Goal: Information Seeking & Learning: Learn about a topic

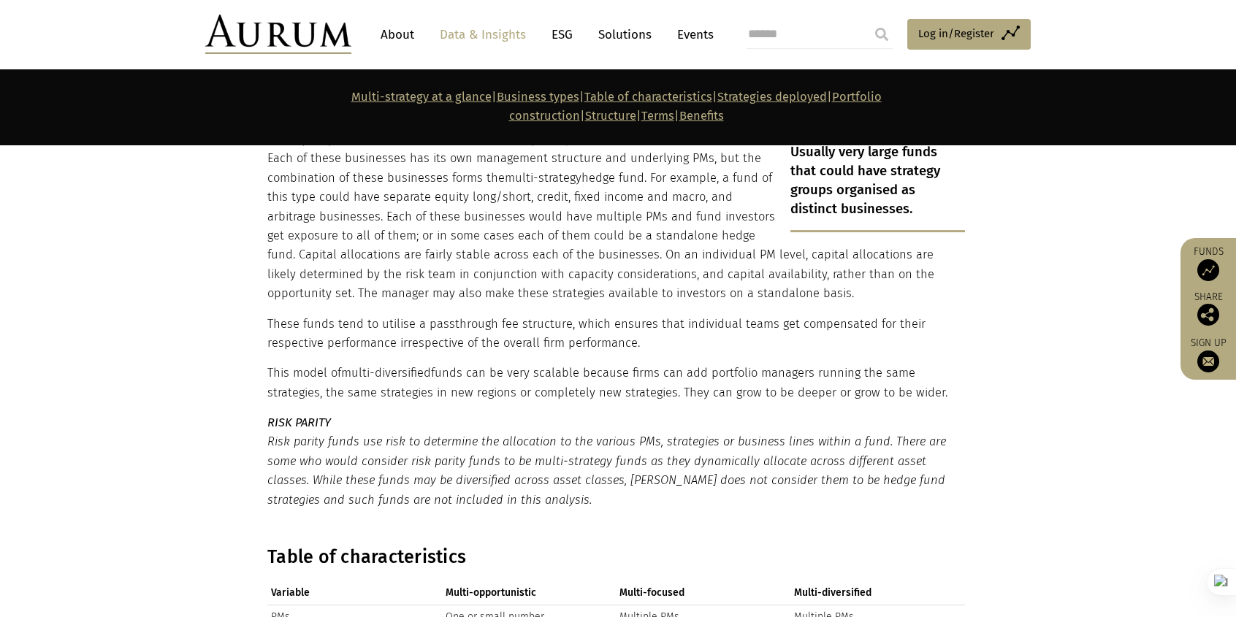
scroll to position [1947, 0]
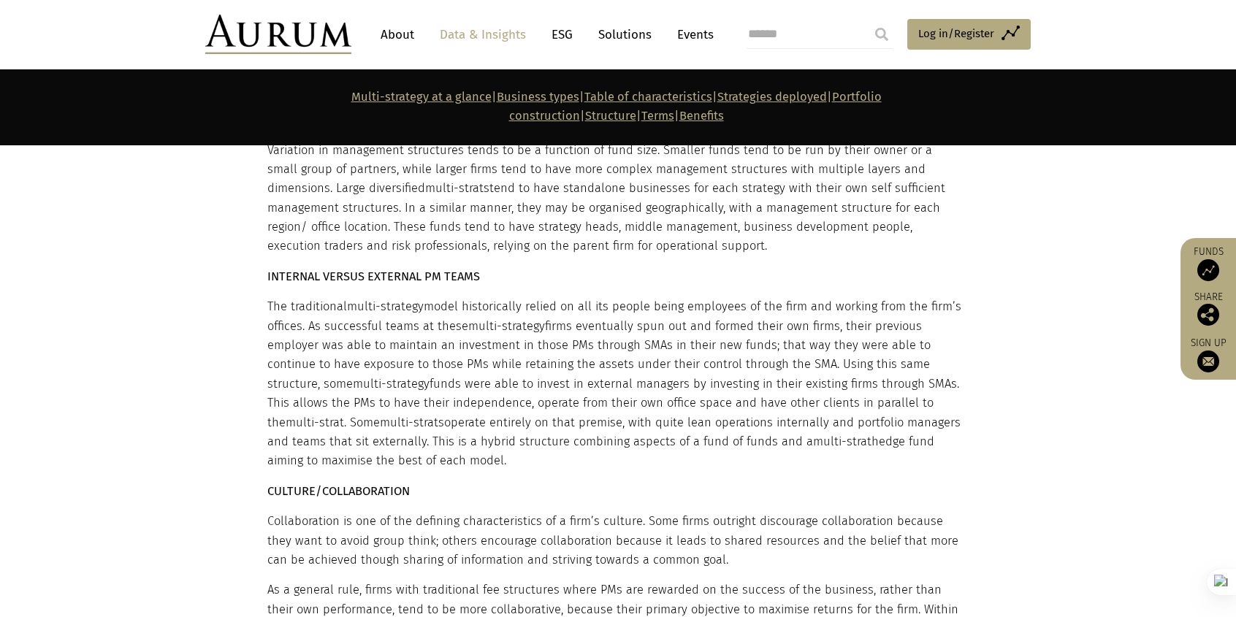
scroll to position [6232, 0]
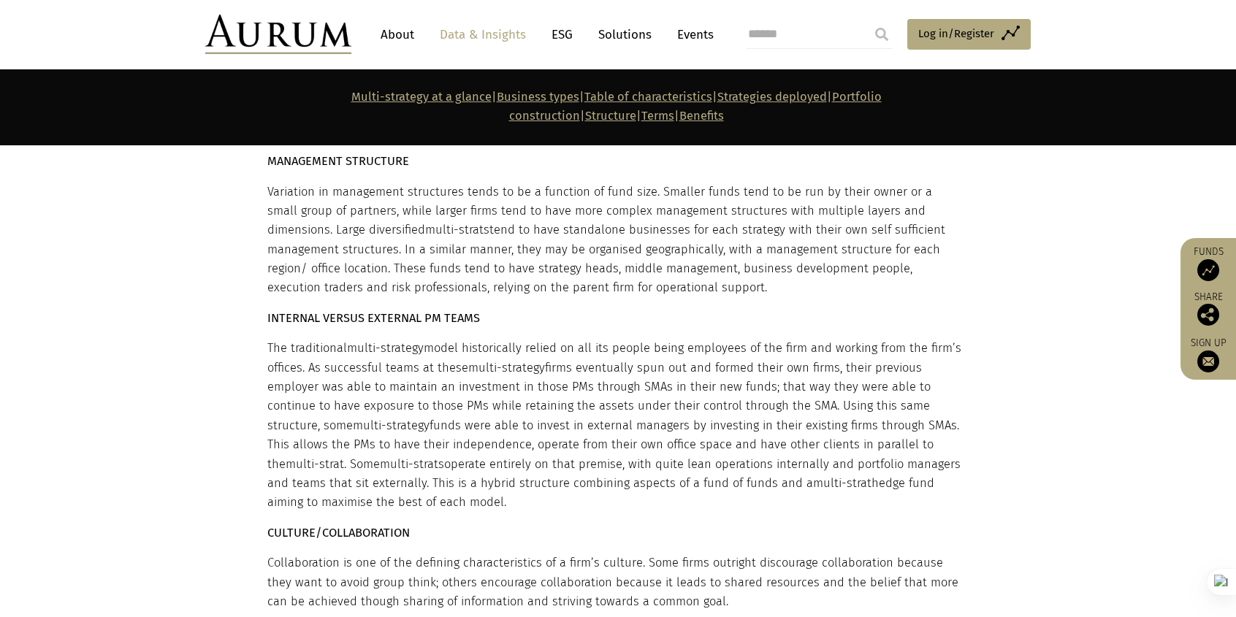
click at [474, 32] on link "Data & Insights" at bounding box center [482, 34] width 101 height 27
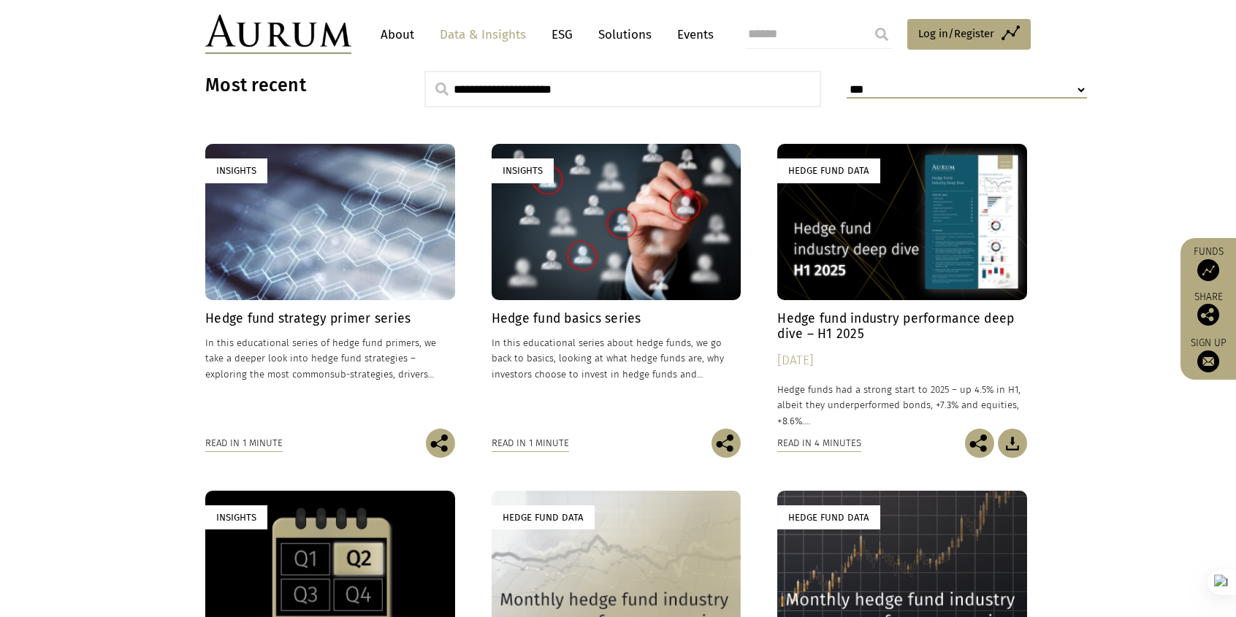
scroll to position [779, 0]
